Goal: Transaction & Acquisition: Purchase product/service

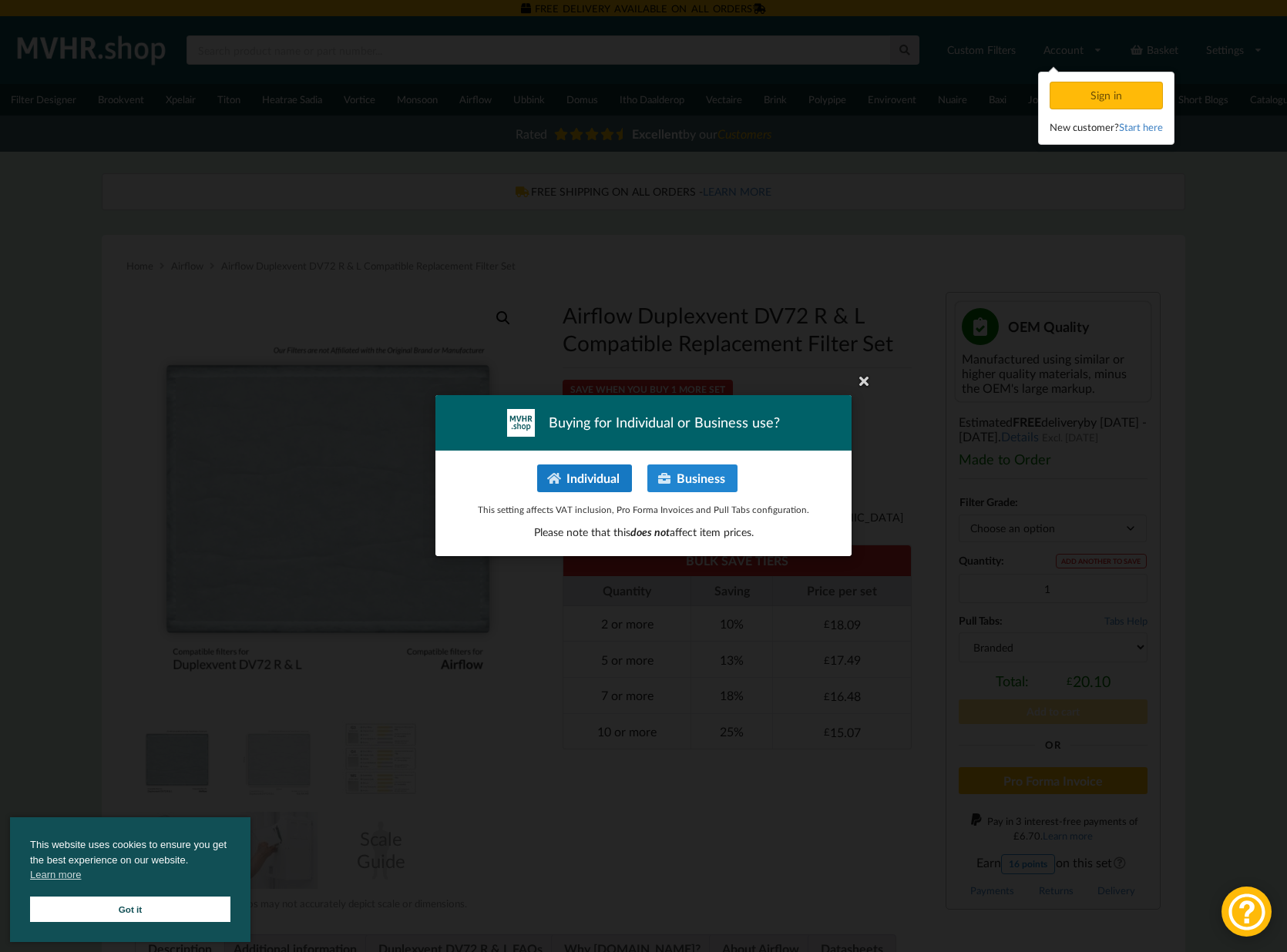
click at [613, 476] on button "Individual" at bounding box center [584, 478] width 95 height 28
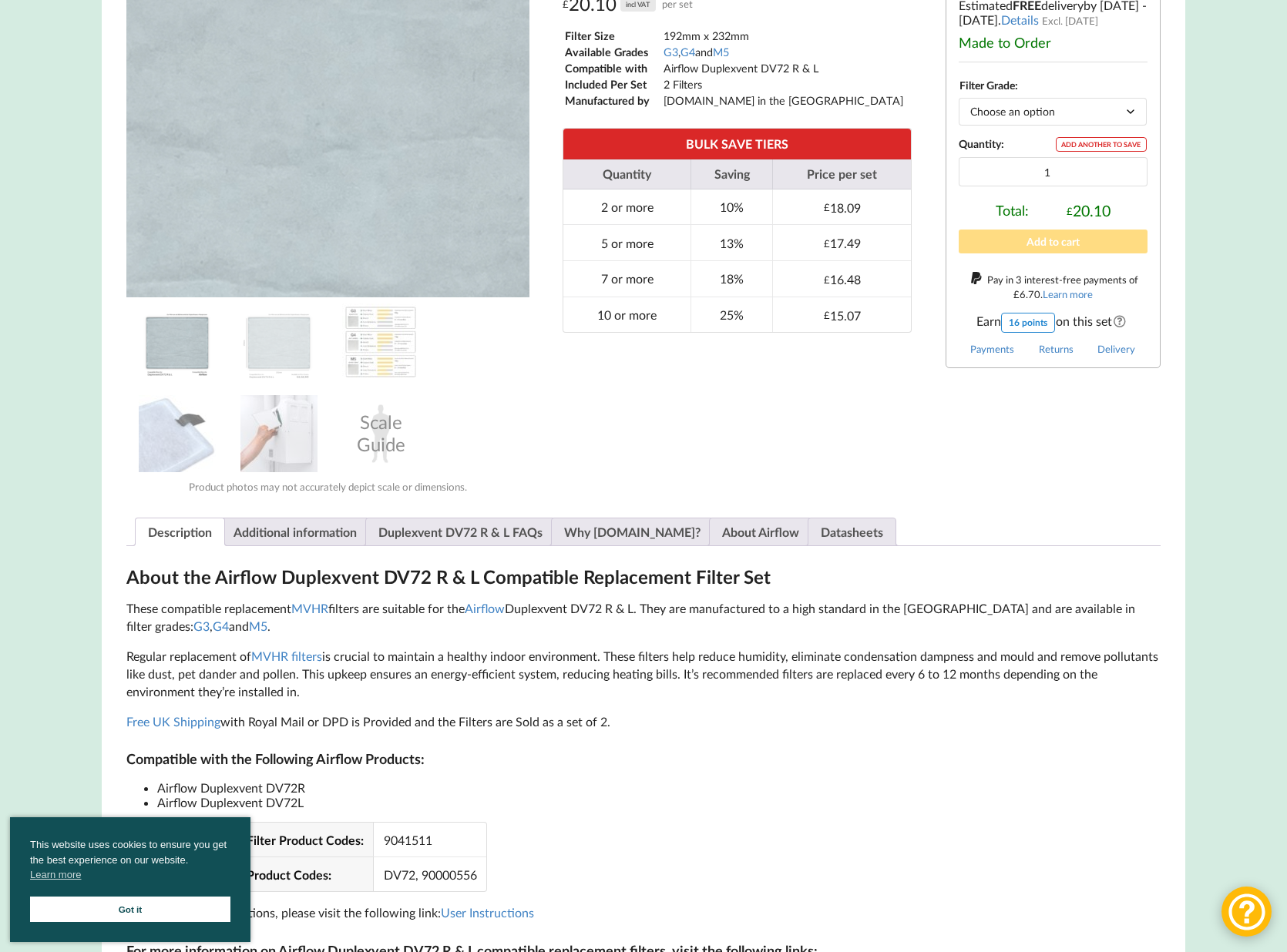
scroll to position [421, 0]
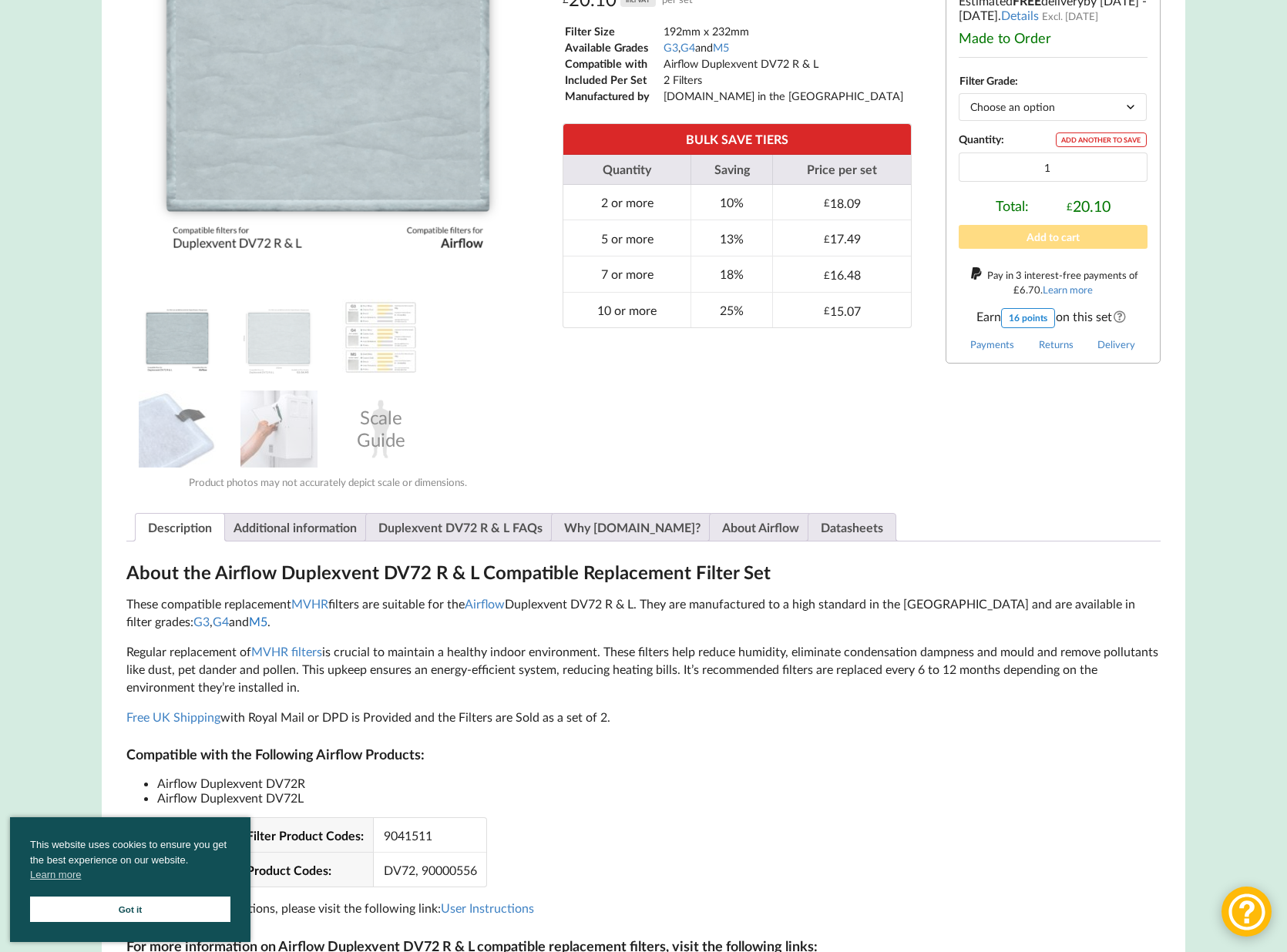
click at [249, 625] on link "M5" at bounding box center [257, 621] width 18 height 14
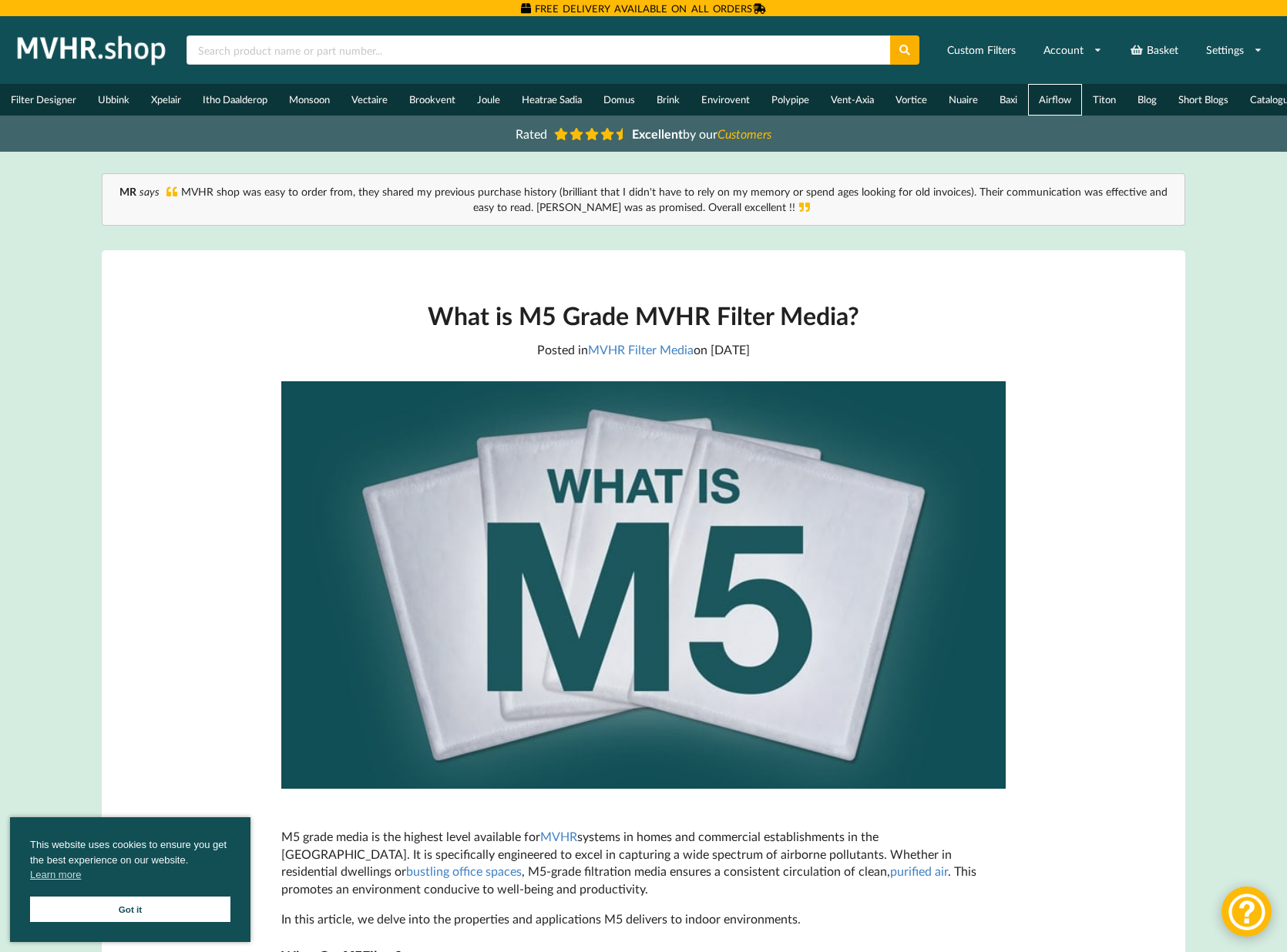
click at [1049, 100] on link "Airflow" at bounding box center [1055, 100] width 54 height 32
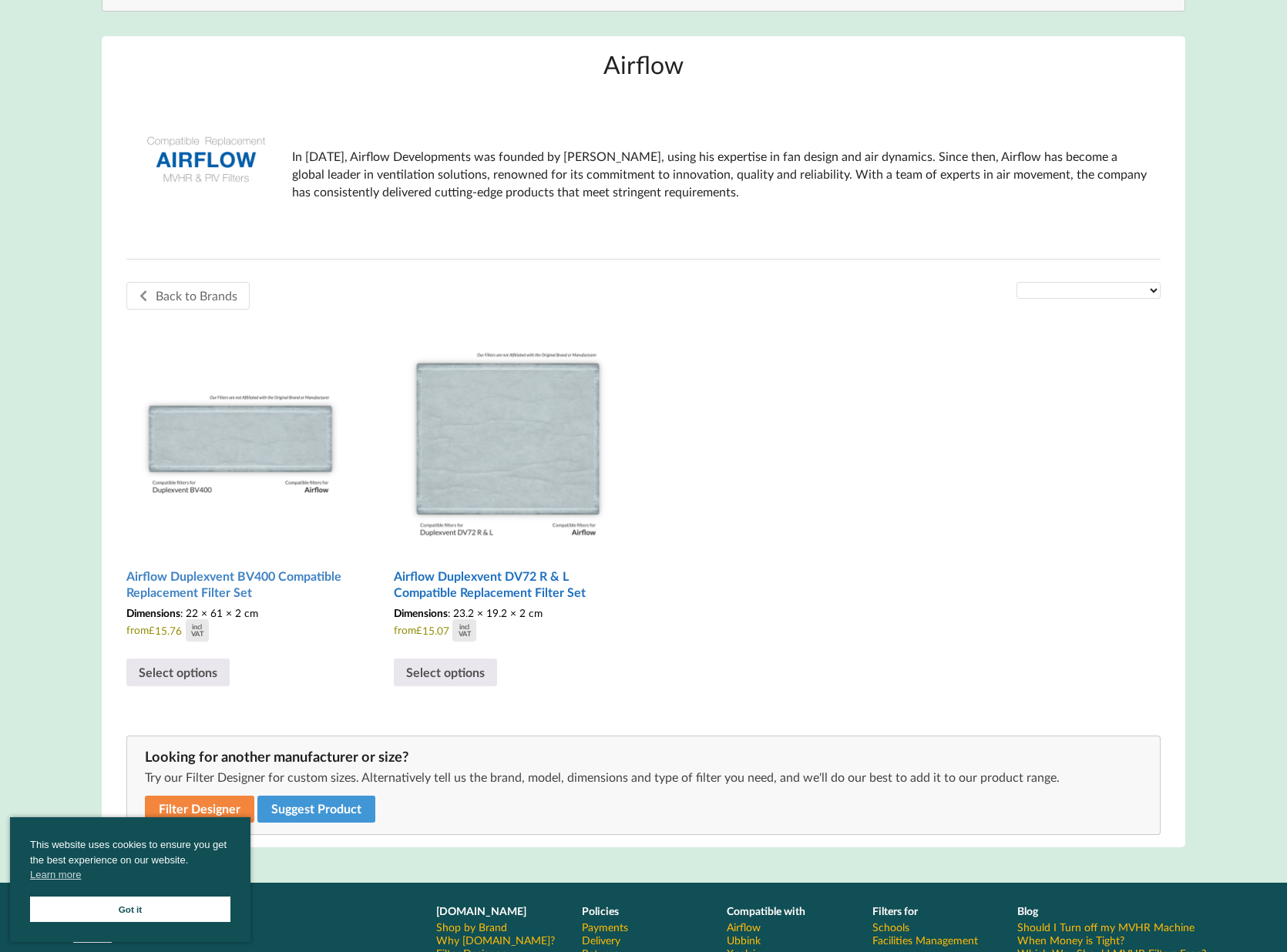
scroll to position [199, 0]
click at [463, 679] on link "Select options" at bounding box center [445, 672] width 104 height 28
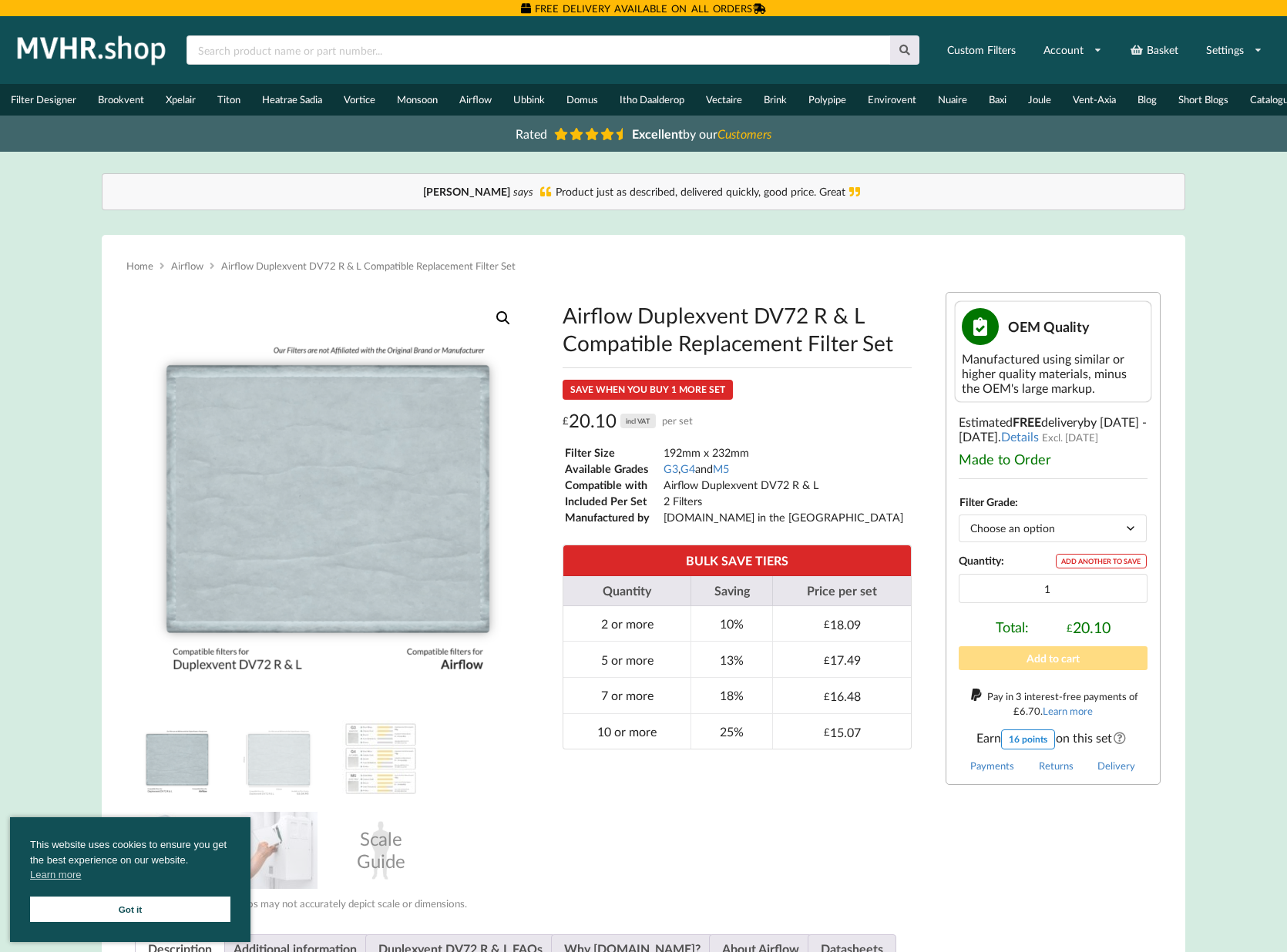
select select "M5"
type input "2"
click at [1129, 596] on input "2" at bounding box center [1053, 588] width 189 height 29
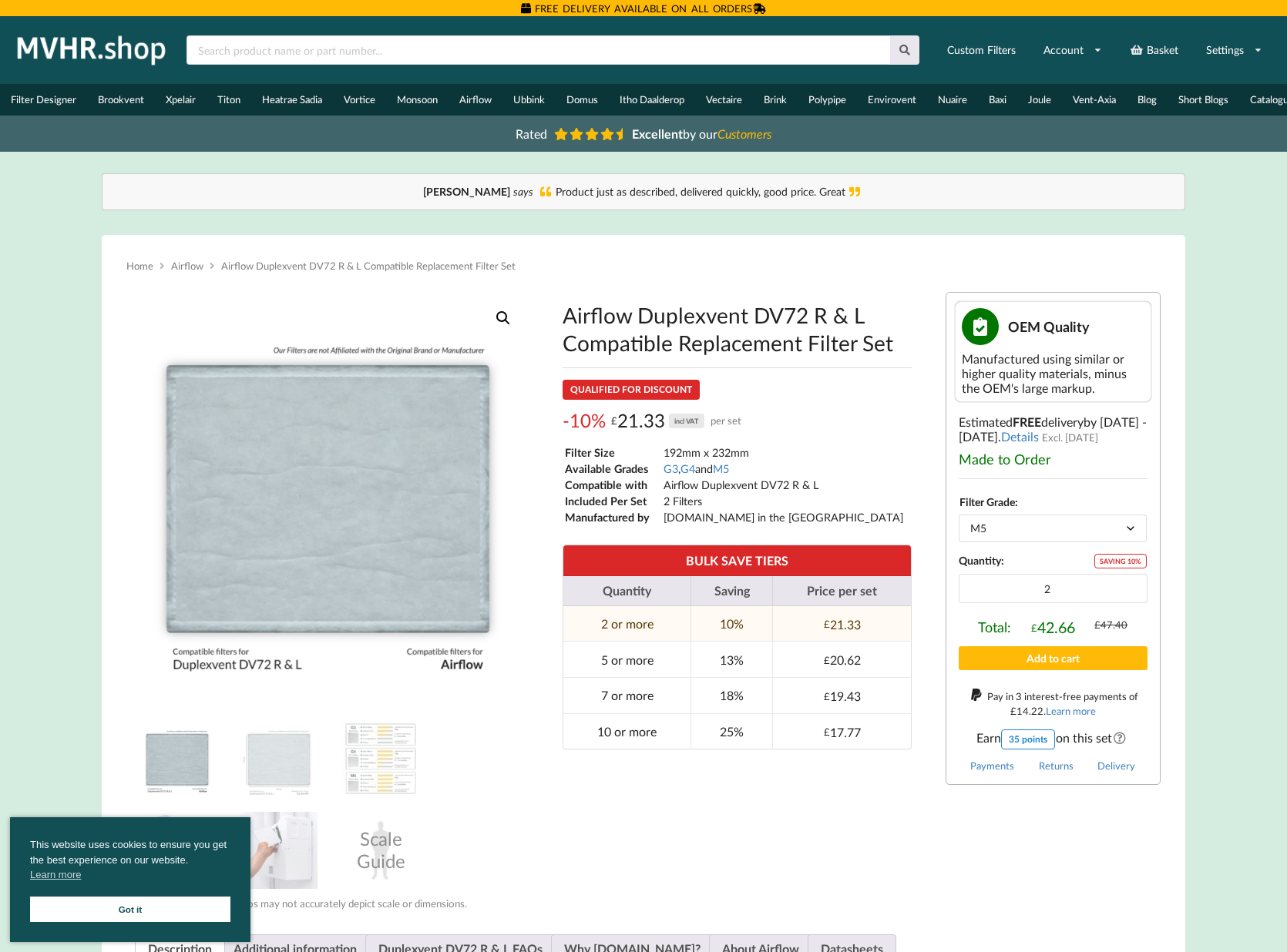
click at [194, 903] on link "Got it" at bounding box center [130, 910] width 200 height 25
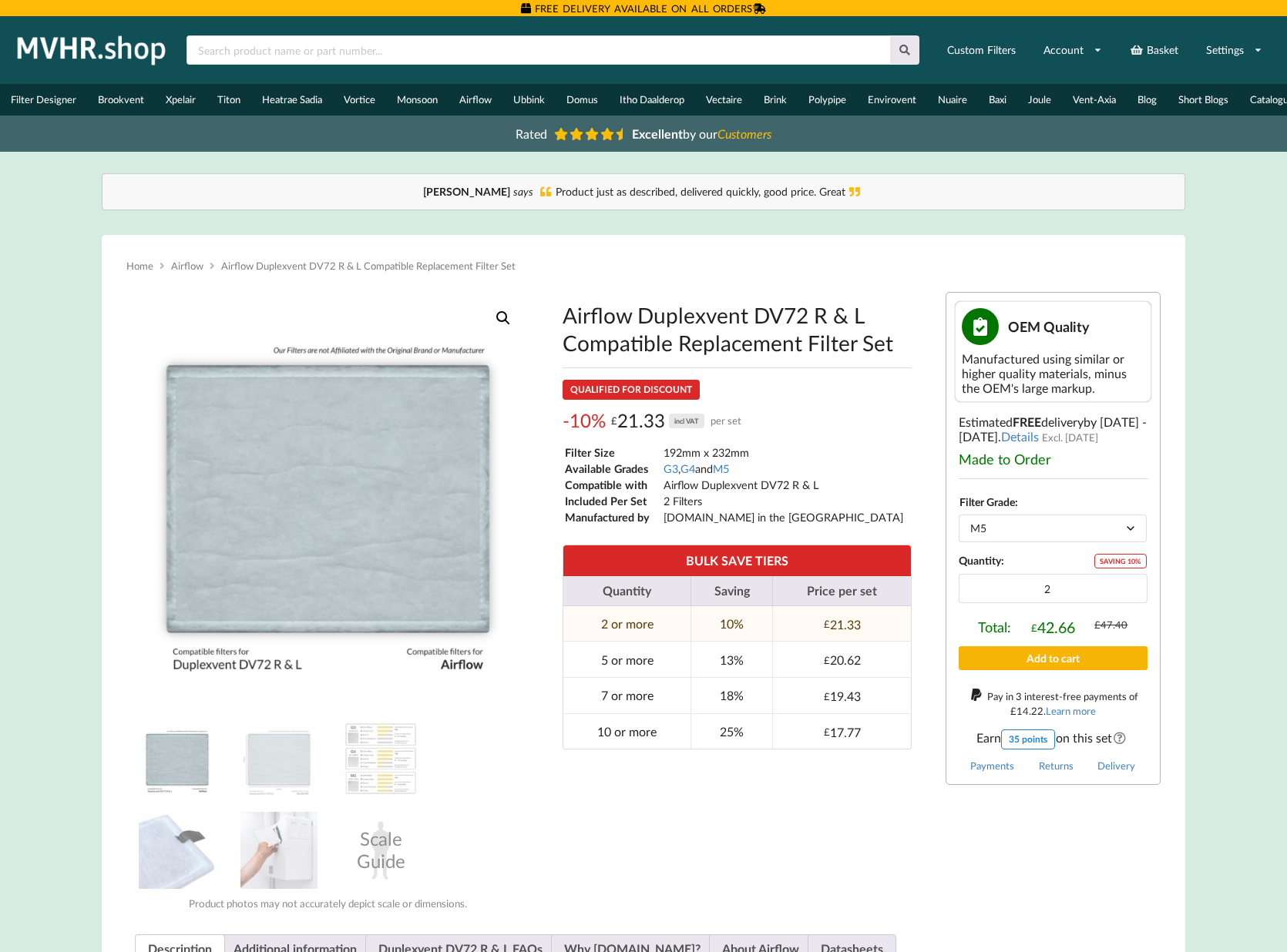
click at [1028, 669] on button "Add to cart" at bounding box center [1053, 658] width 189 height 24
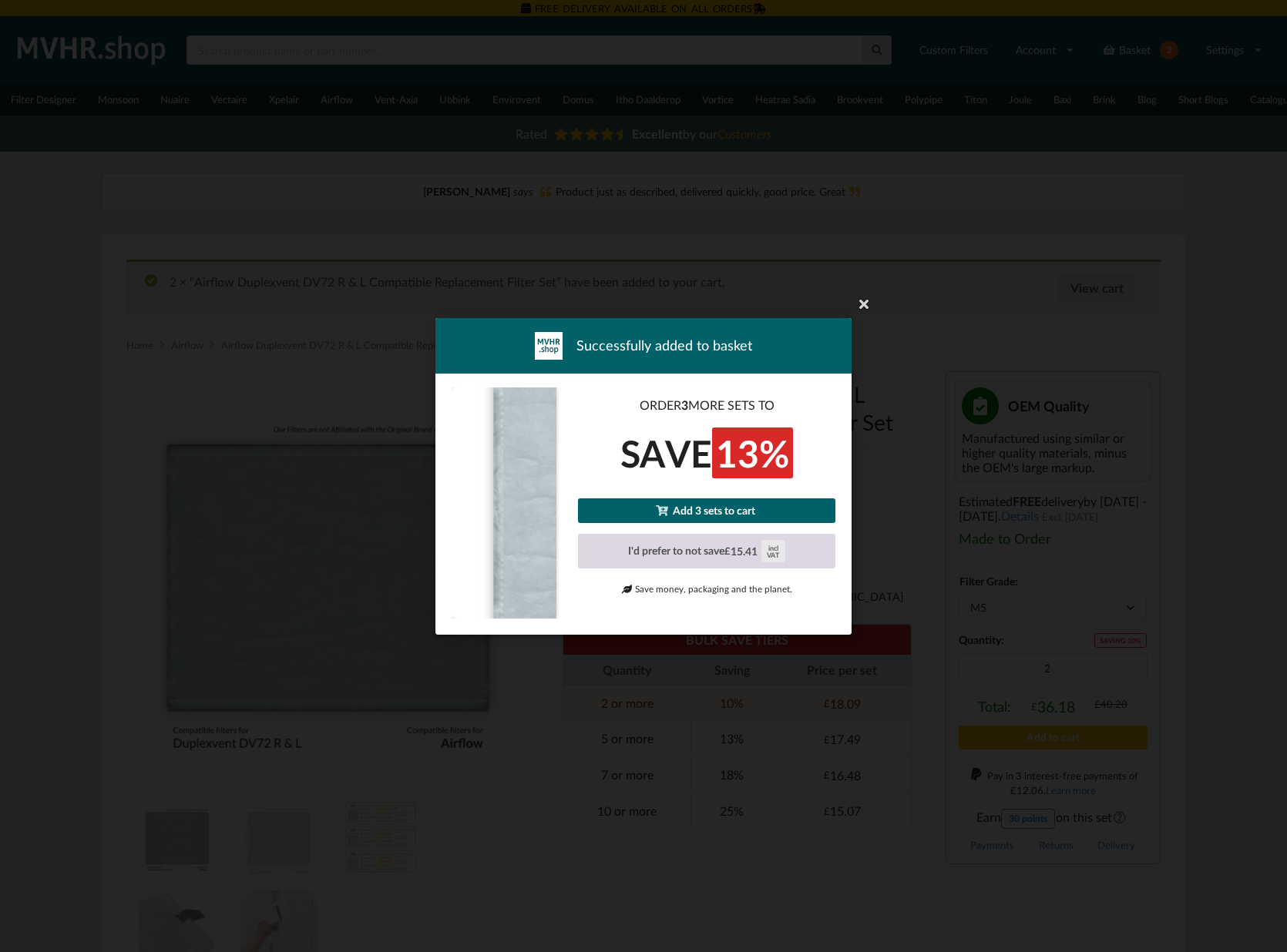
click at [688, 554] on button "I'd prefer to not save £ 15.41 incl VAT" at bounding box center [706, 550] width 257 height 35
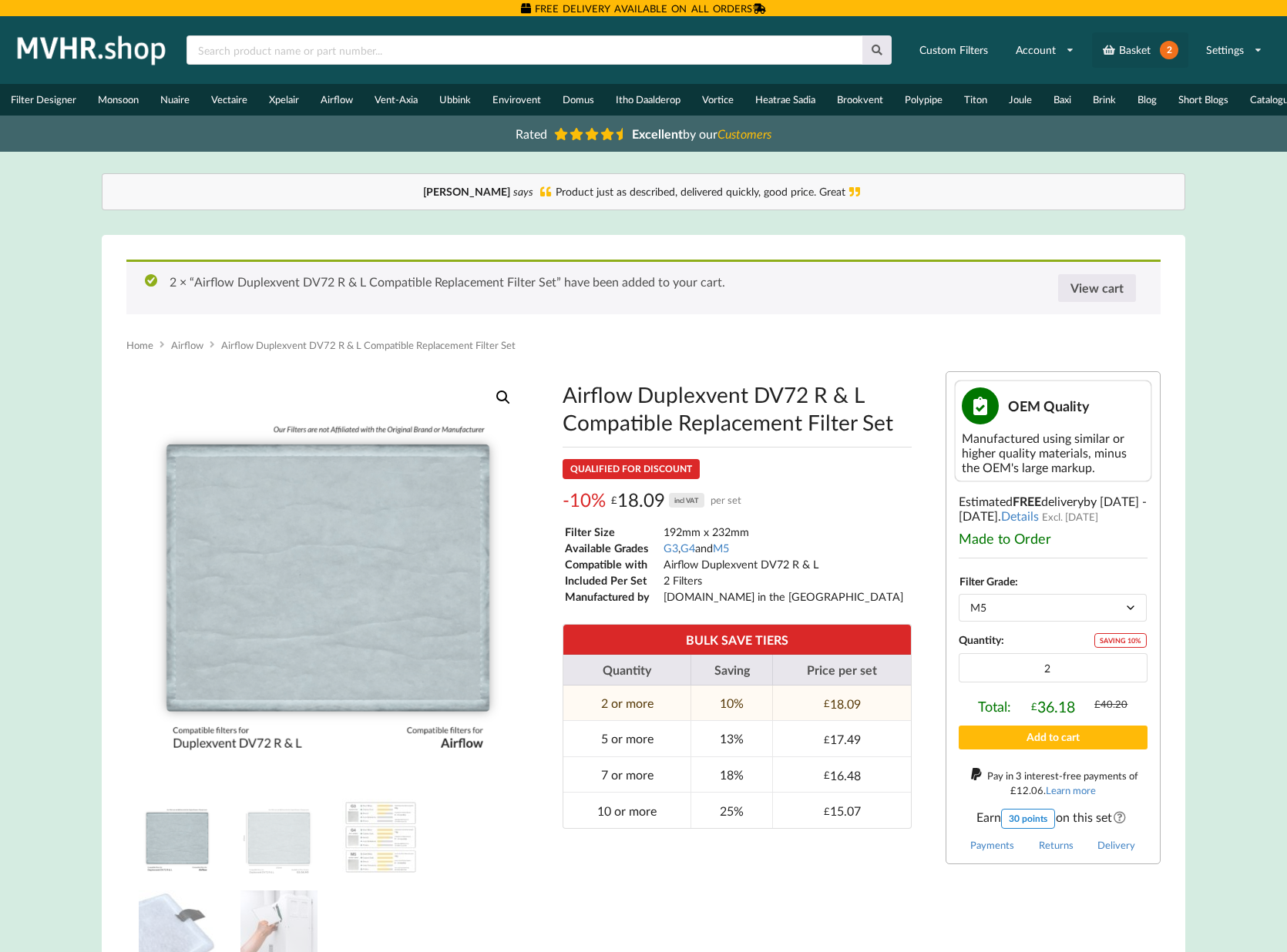
click at [1171, 49] on span "2" at bounding box center [1168, 49] width 18 height 18
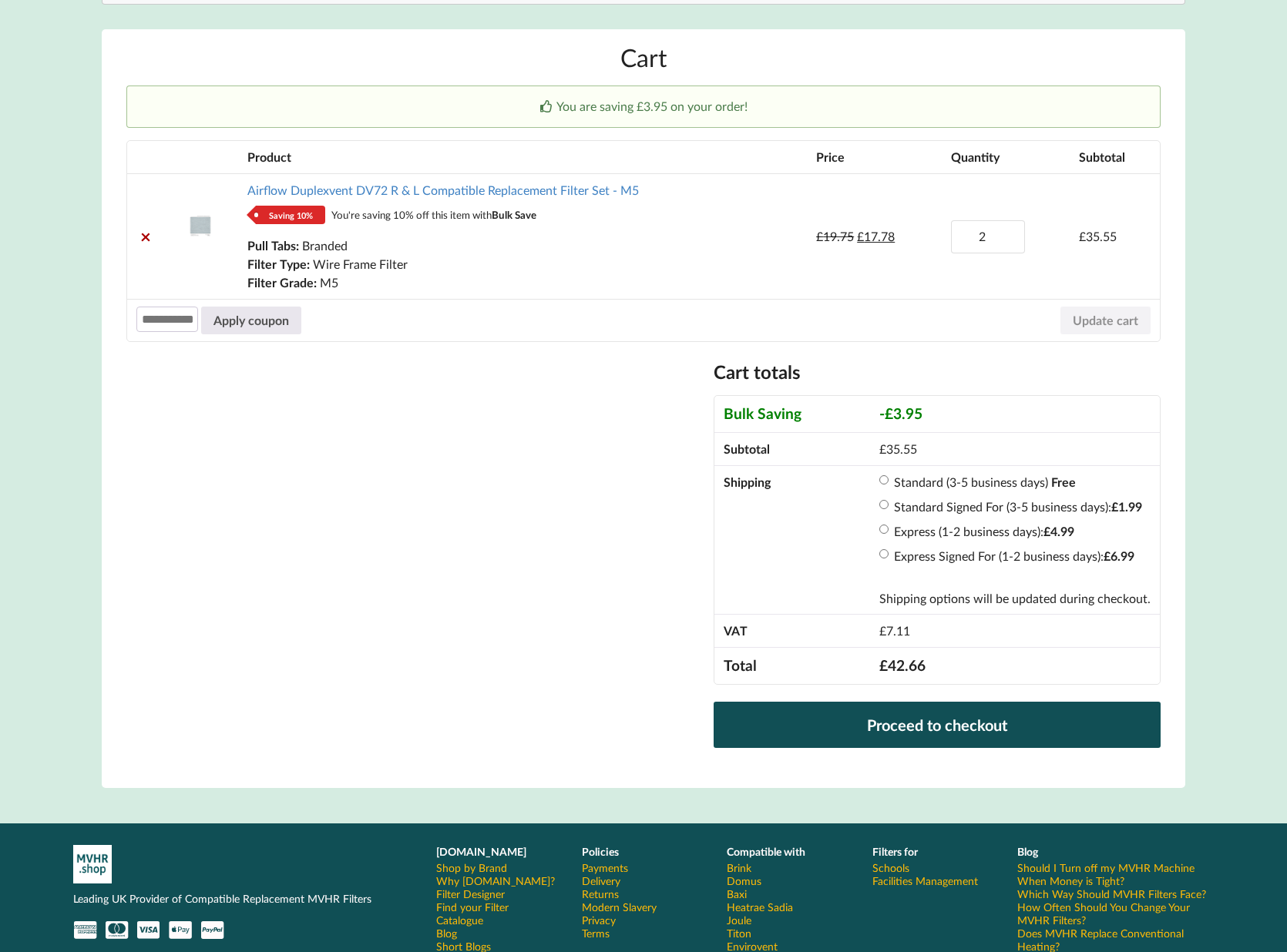
scroll to position [193, 0]
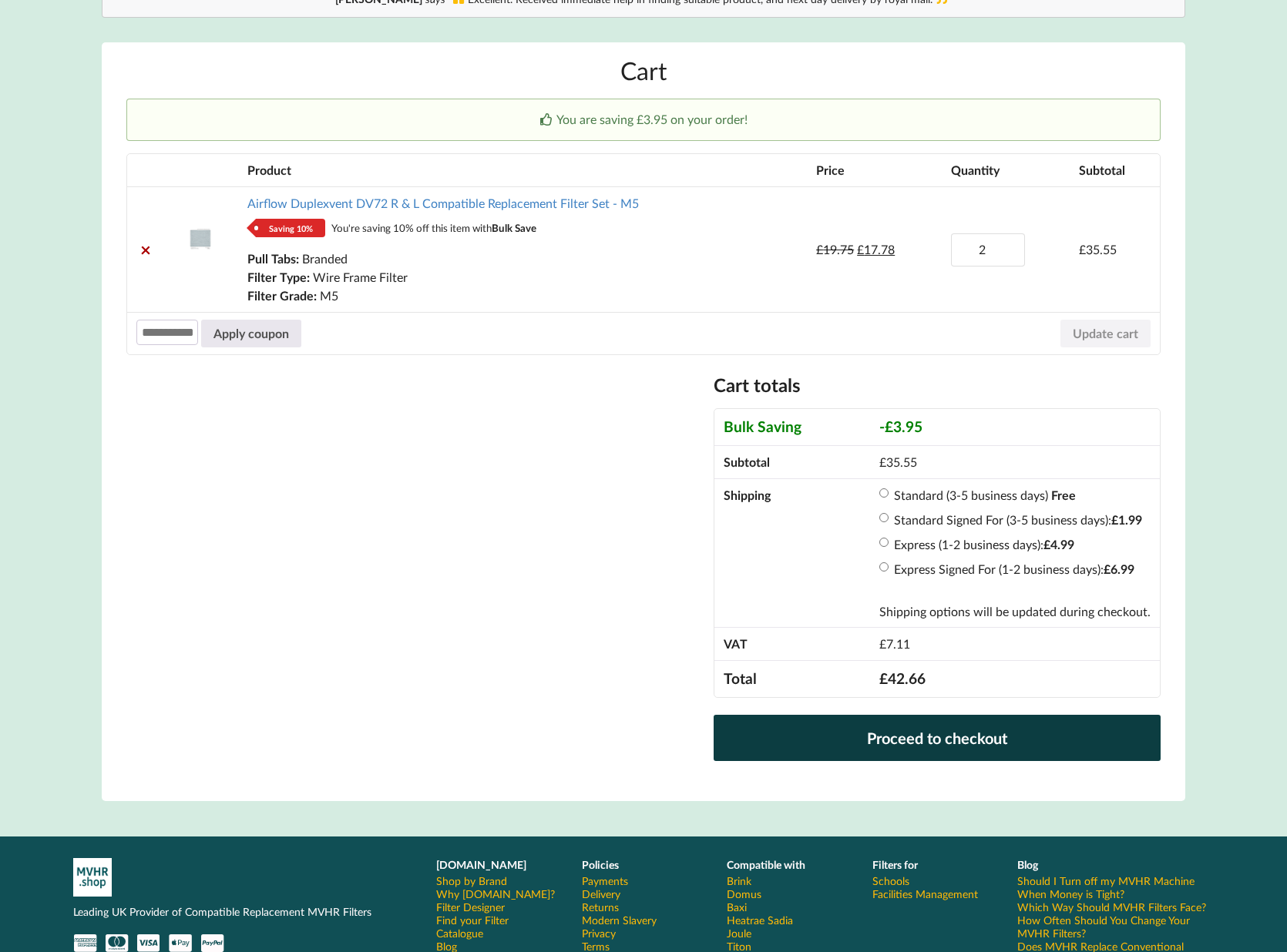
click at [940, 744] on link "Proceed to checkout" at bounding box center [936, 738] width 447 height 46
